Goal: Register for event/course

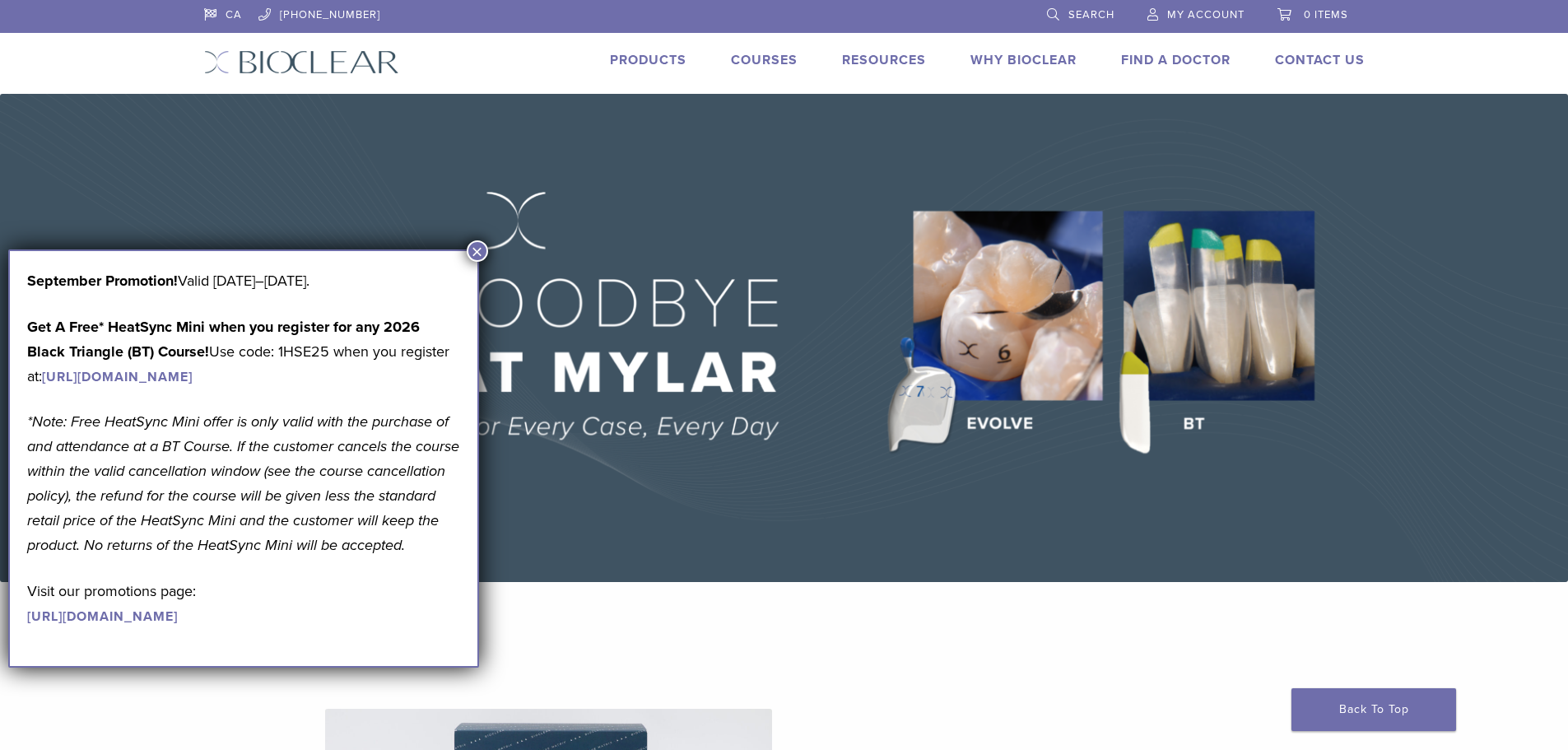
click at [473, 247] on button "×" at bounding box center [477, 252] width 22 height 22
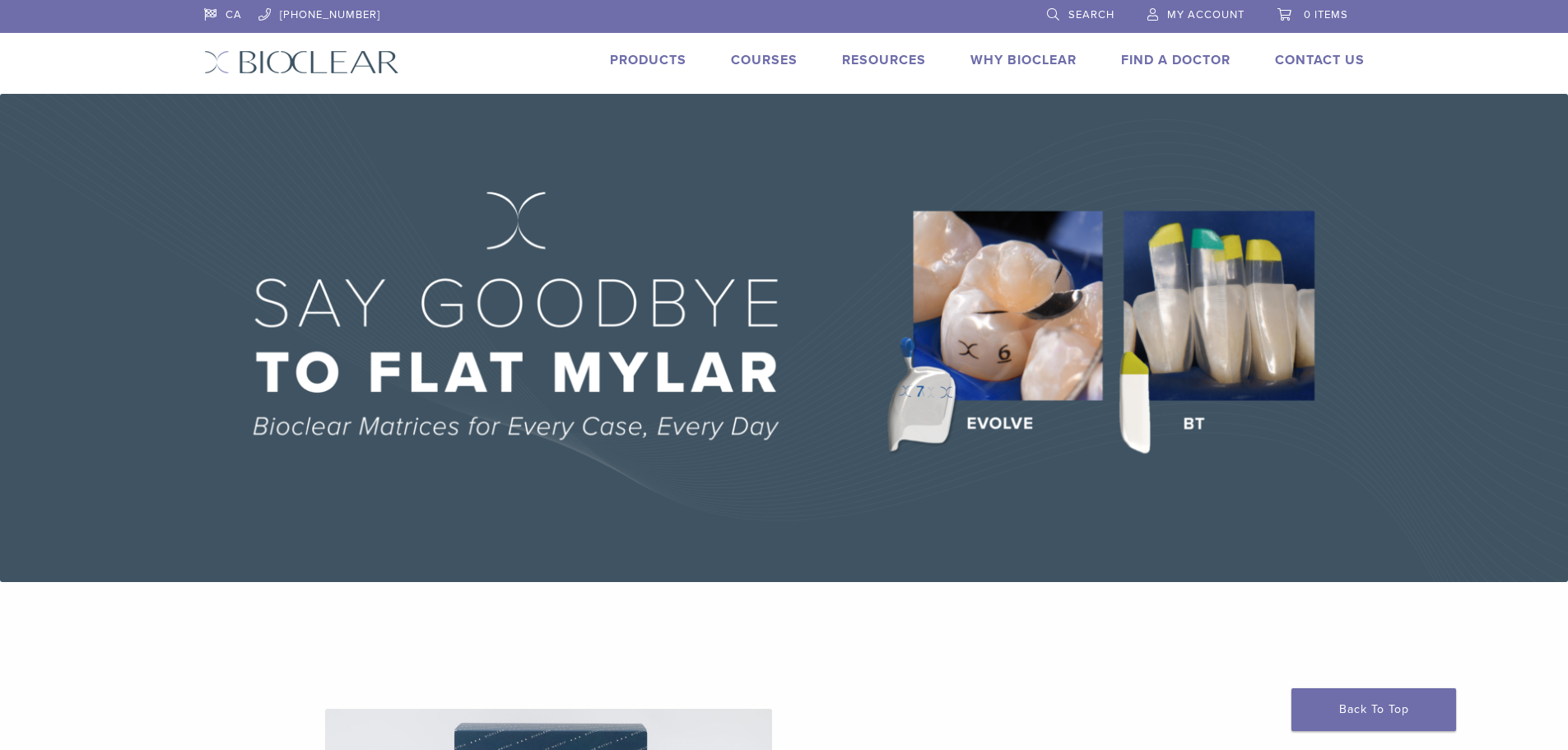
click at [755, 64] on link "Courses" at bounding box center [764, 60] width 67 height 17
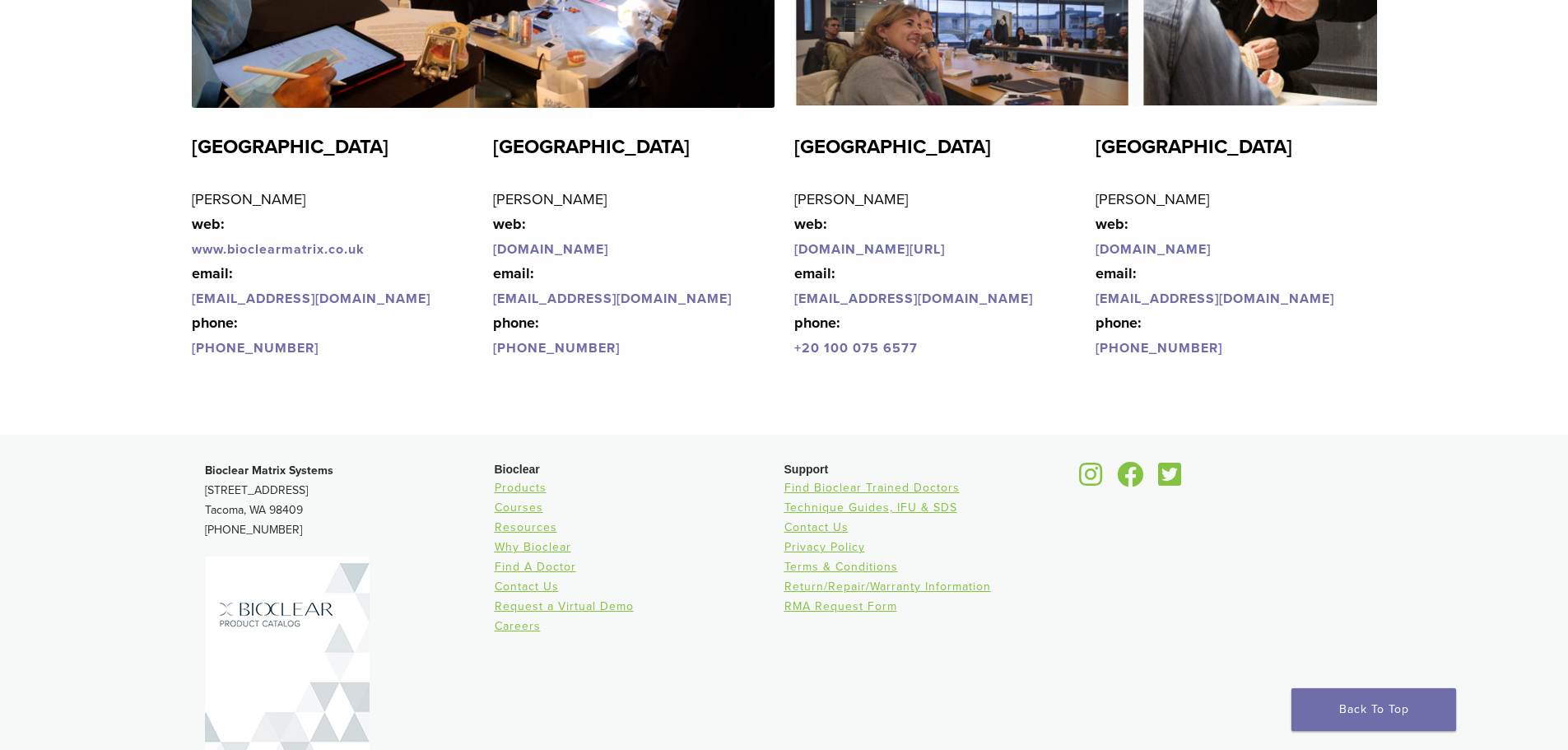
scroll to position [4024, 0]
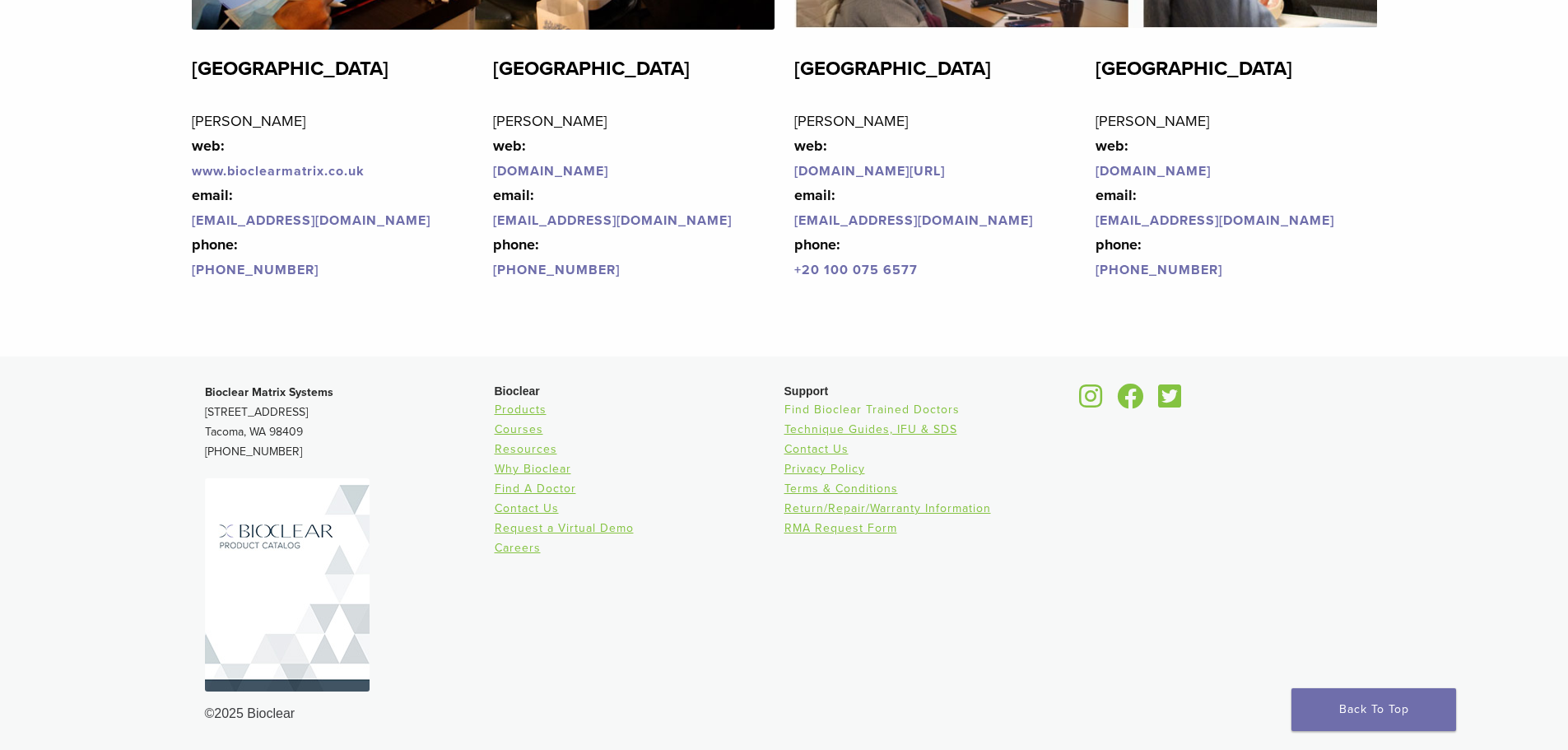
click at [863, 406] on link "Find Bioclear Trained Doctors" at bounding box center [872, 410] width 175 height 14
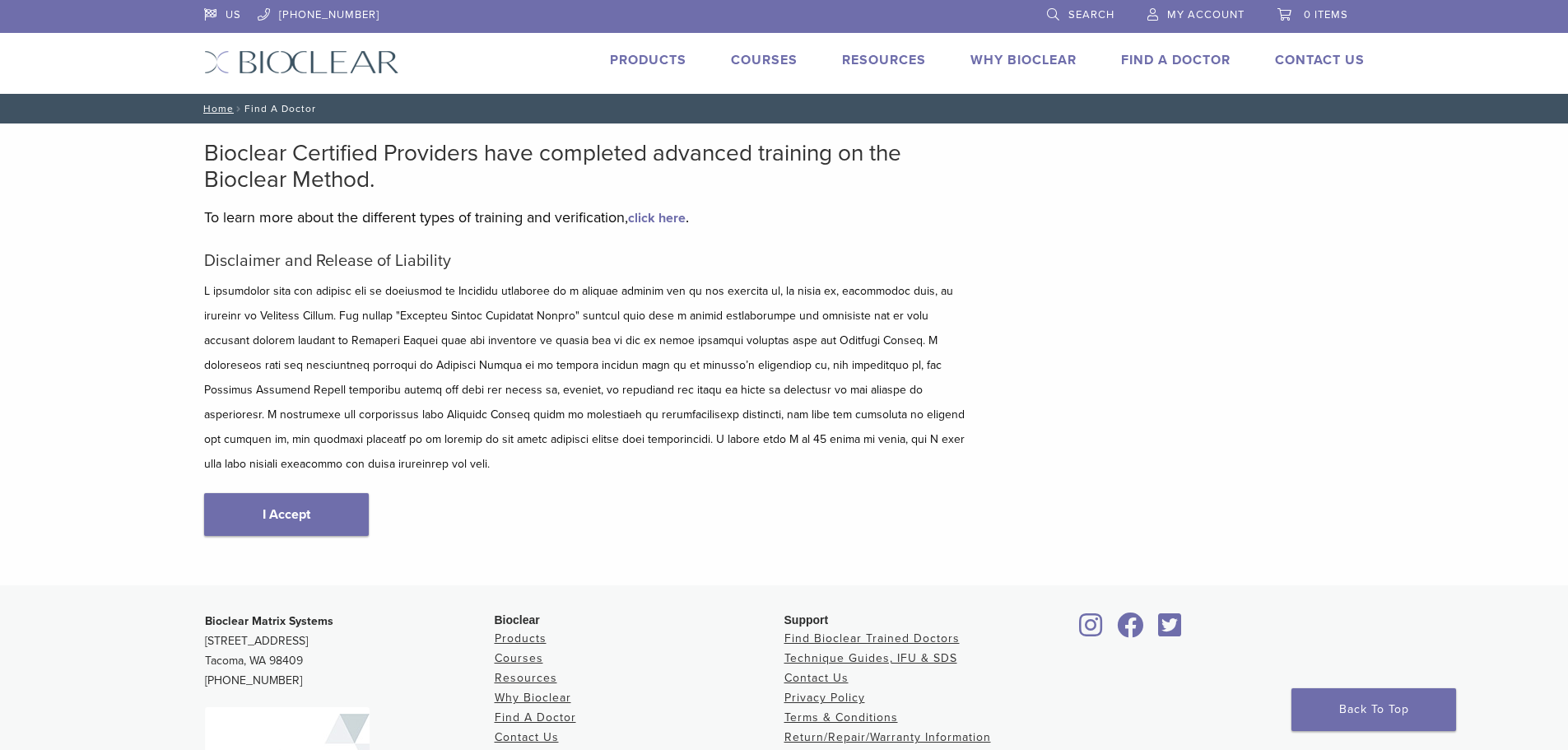
type input "*****"
click at [281, 493] on link "I Accept" at bounding box center [287, 515] width 165 height 43
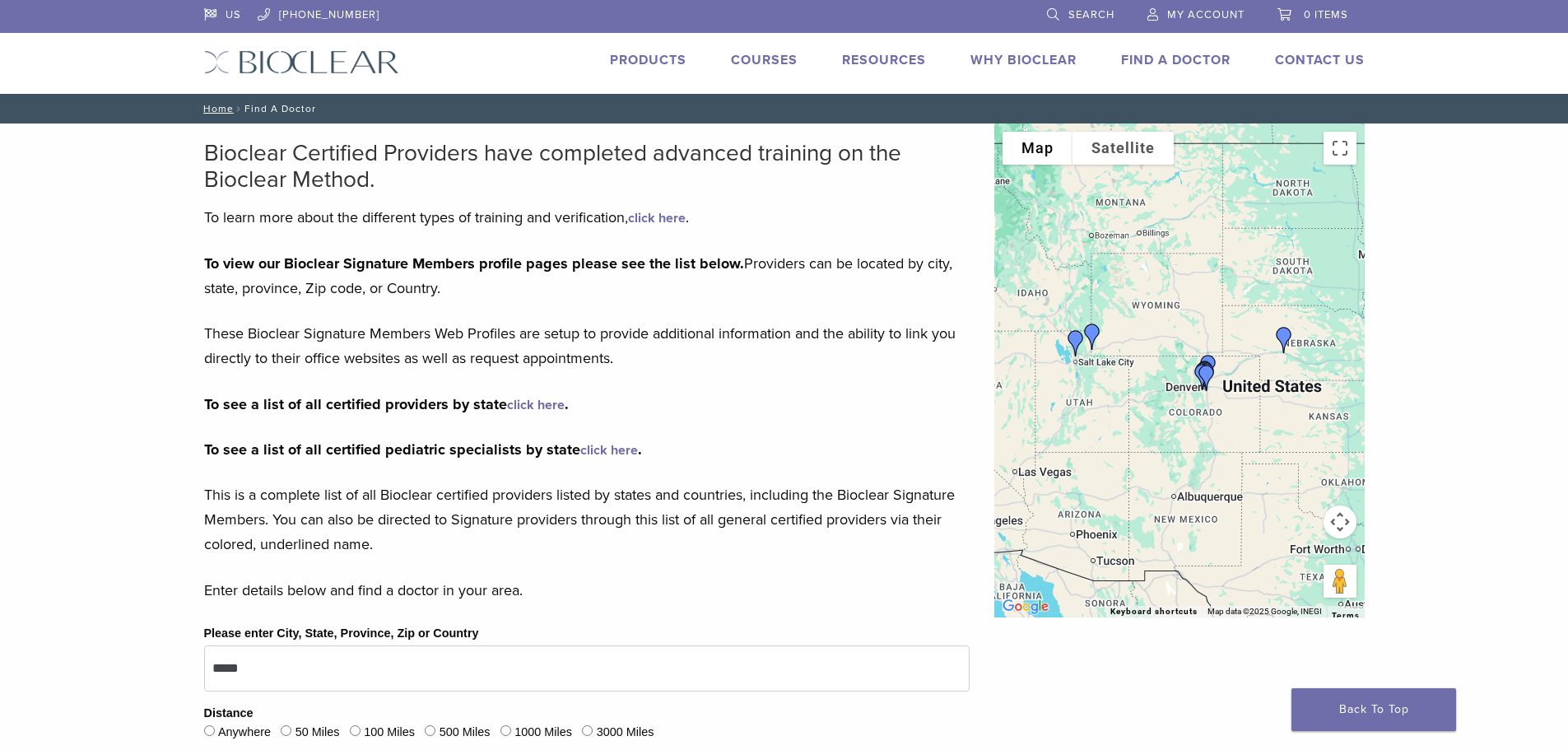
click at [757, 64] on link "Courses" at bounding box center [764, 60] width 67 height 17
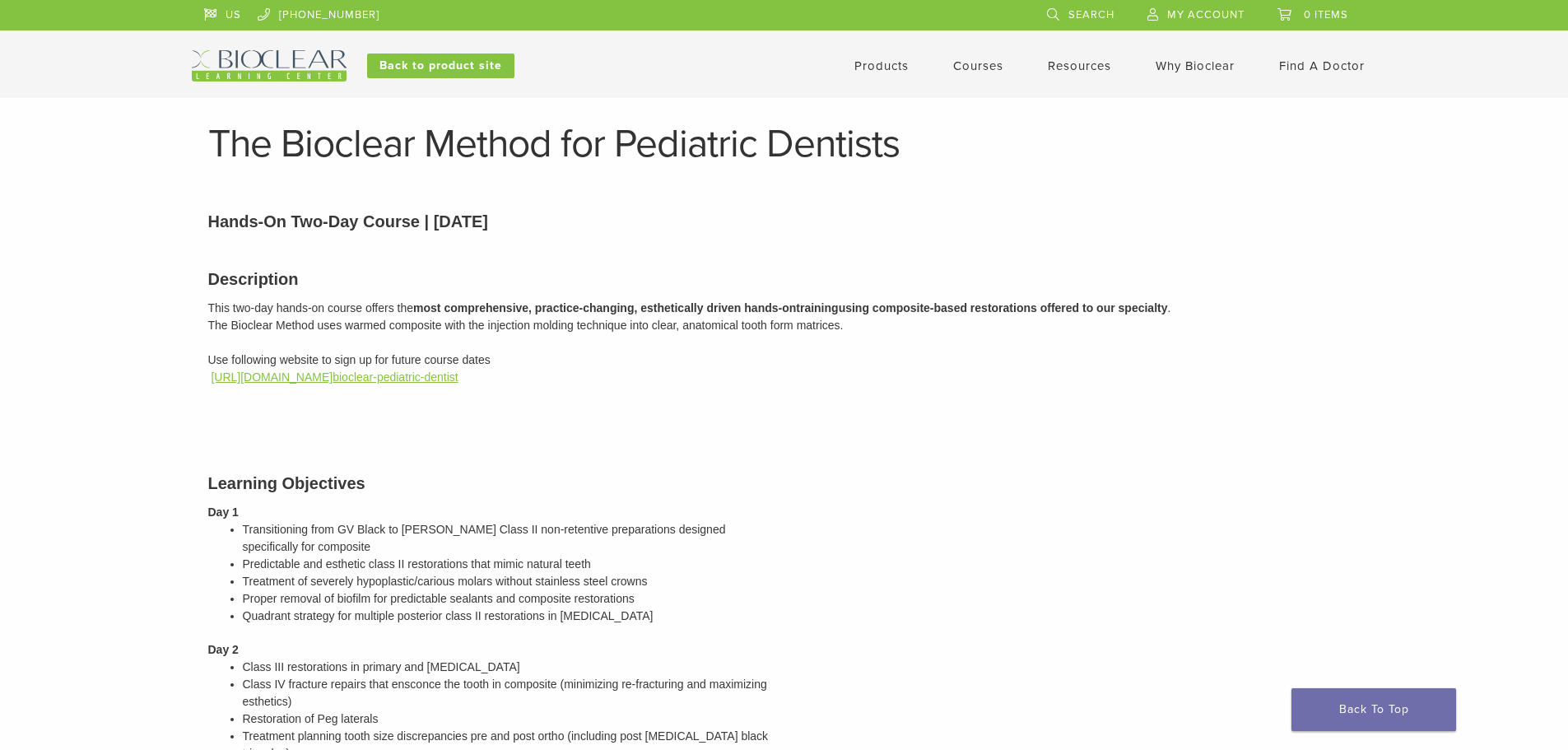
click at [412, 377] on link "https://bioclear.regfox.com/ bioclear-pediatric-dentist" at bounding box center [334, 376] width 247 height 13
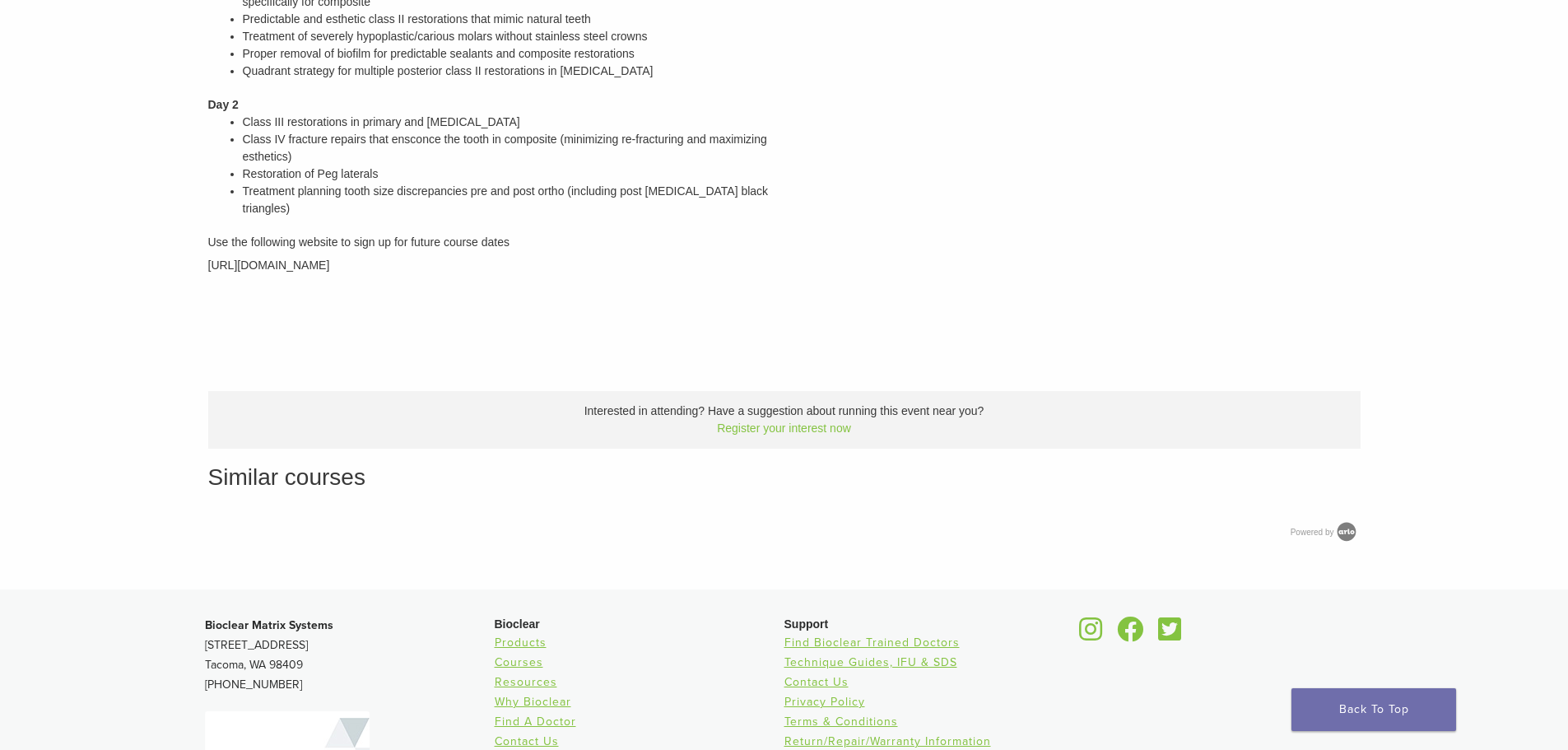
scroll to position [284, 0]
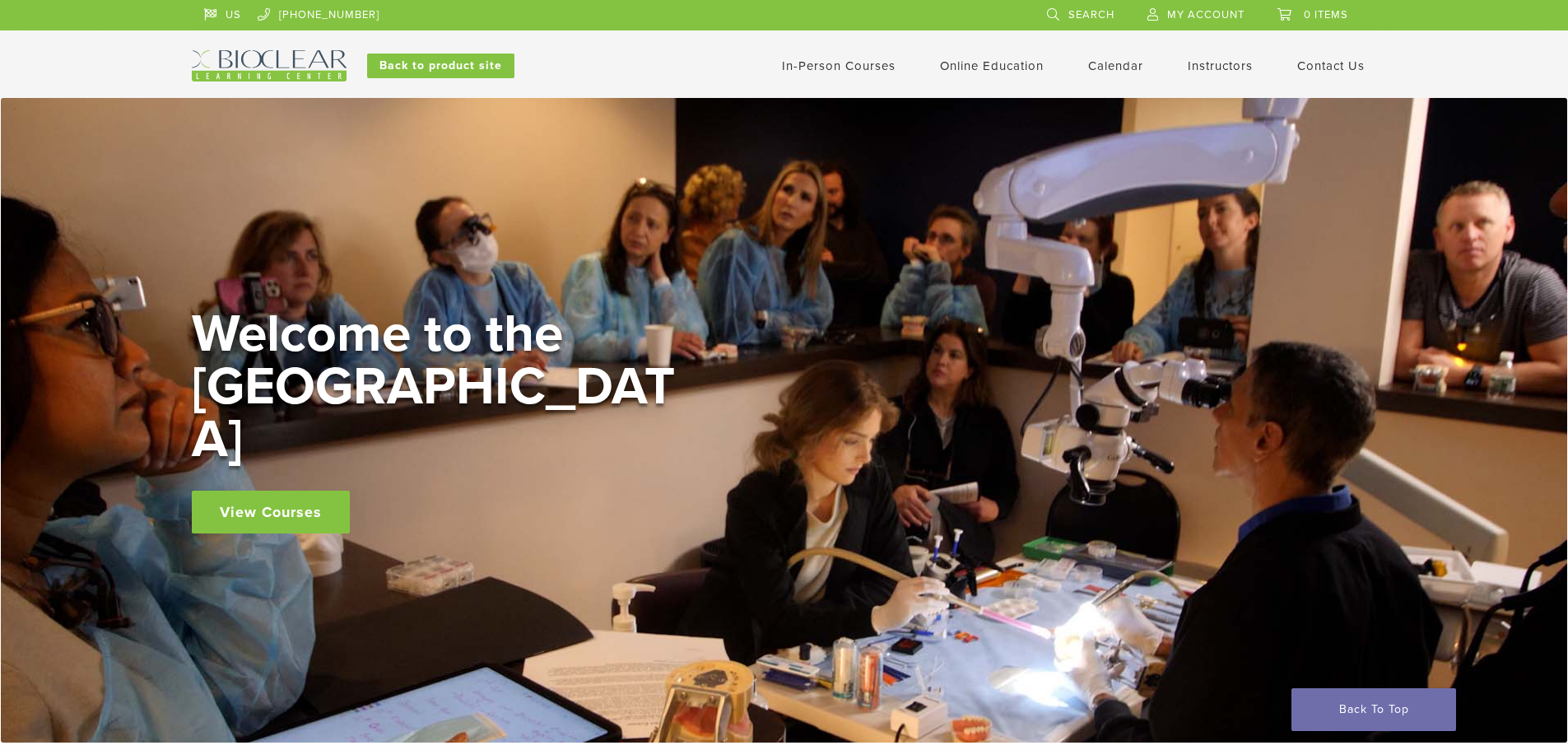
click at [854, 65] on link "In-Person Courses" at bounding box center [839, 65] width 114 height 15
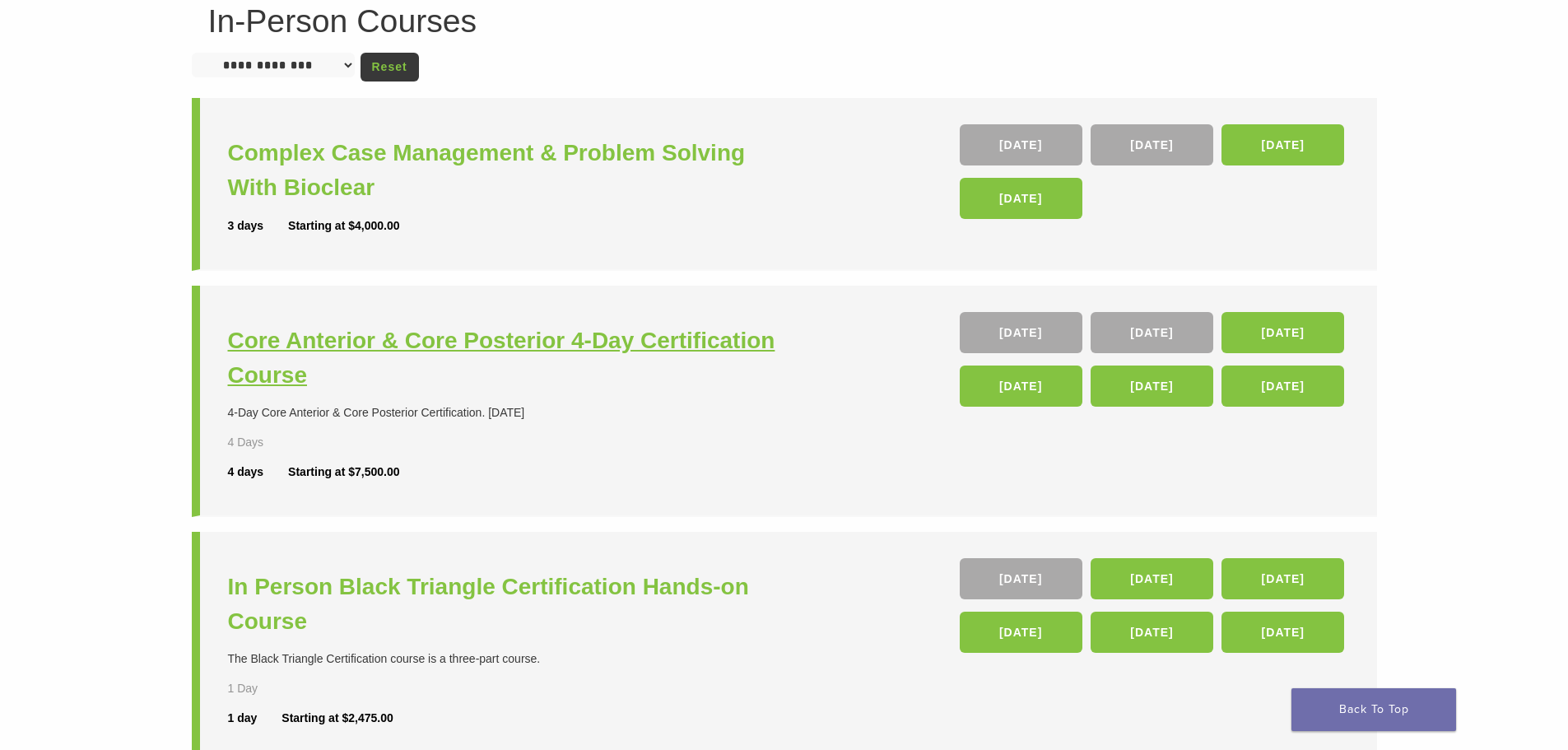
scroll to position [83, 0]
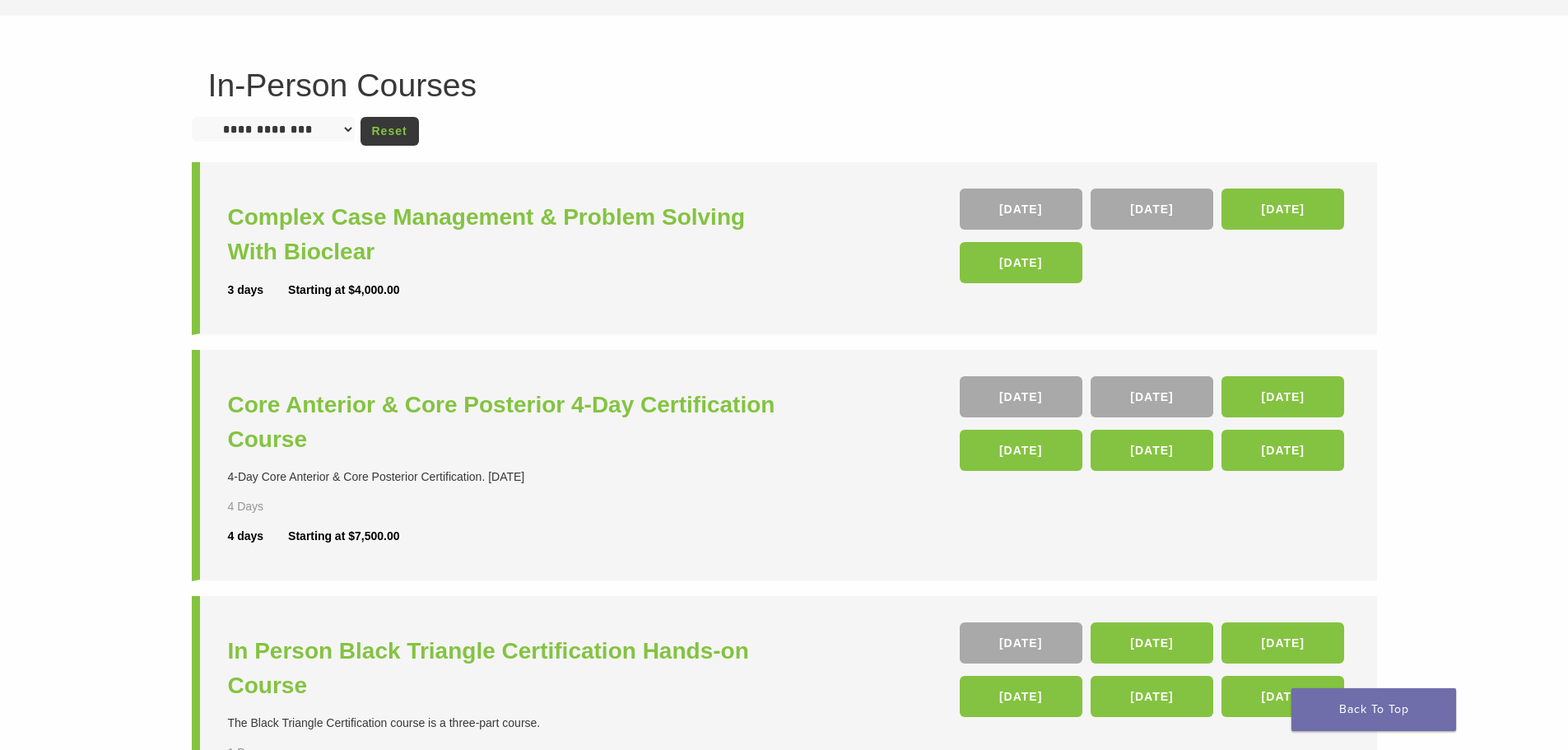
click at [340, 132] on select "**********" at bounding box center [273, 129] width 163 height 25
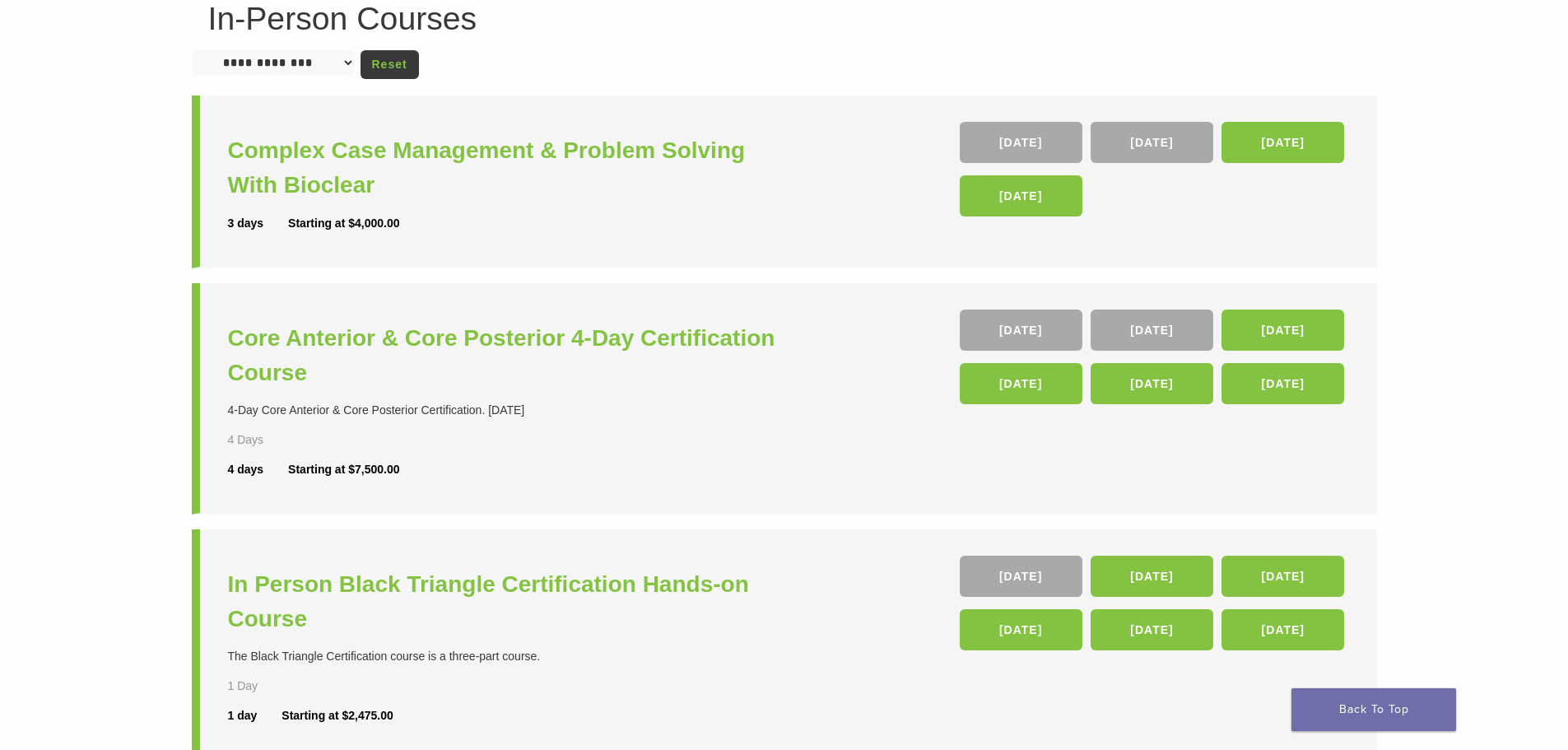
scroll to position [0, 0]
